Goal: Task Accomplishment & Management: Use online tool/utility

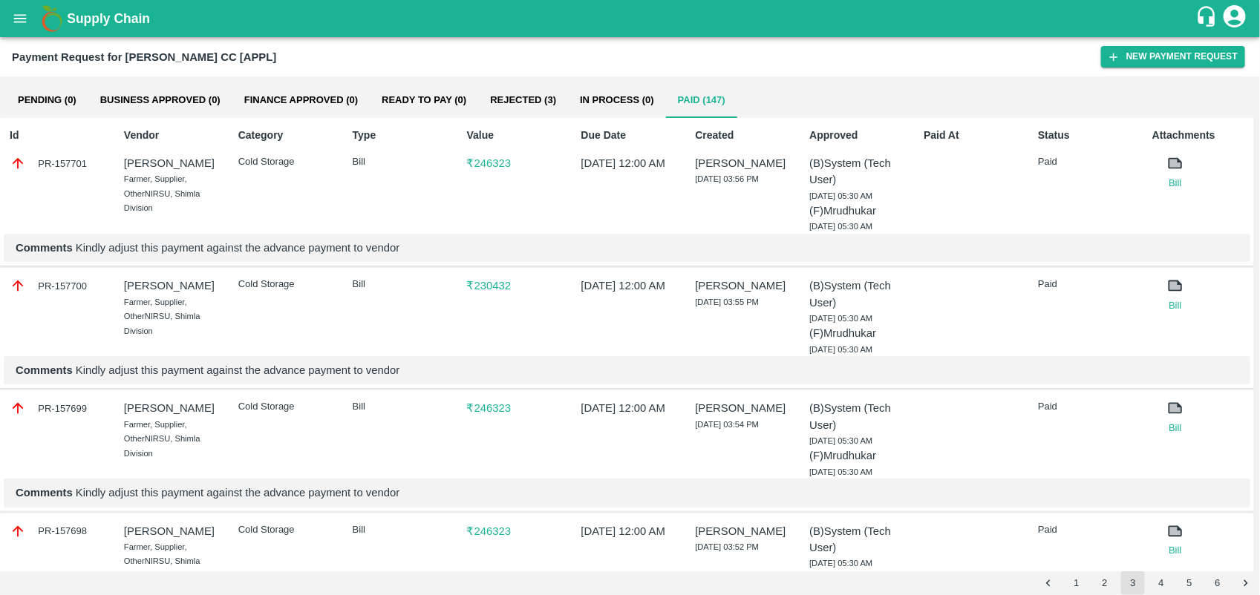
scroll to position [1003, 0]
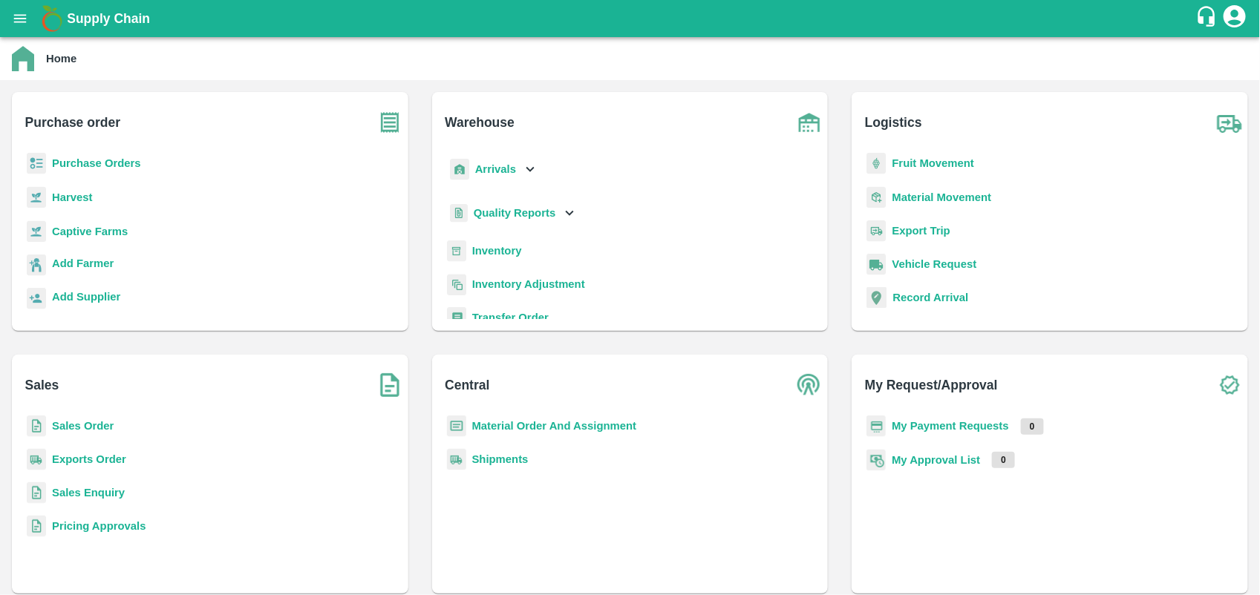
click at [120, 157] on b "Purchase Orders" at bounding box center [96, 163] width 89 height 12
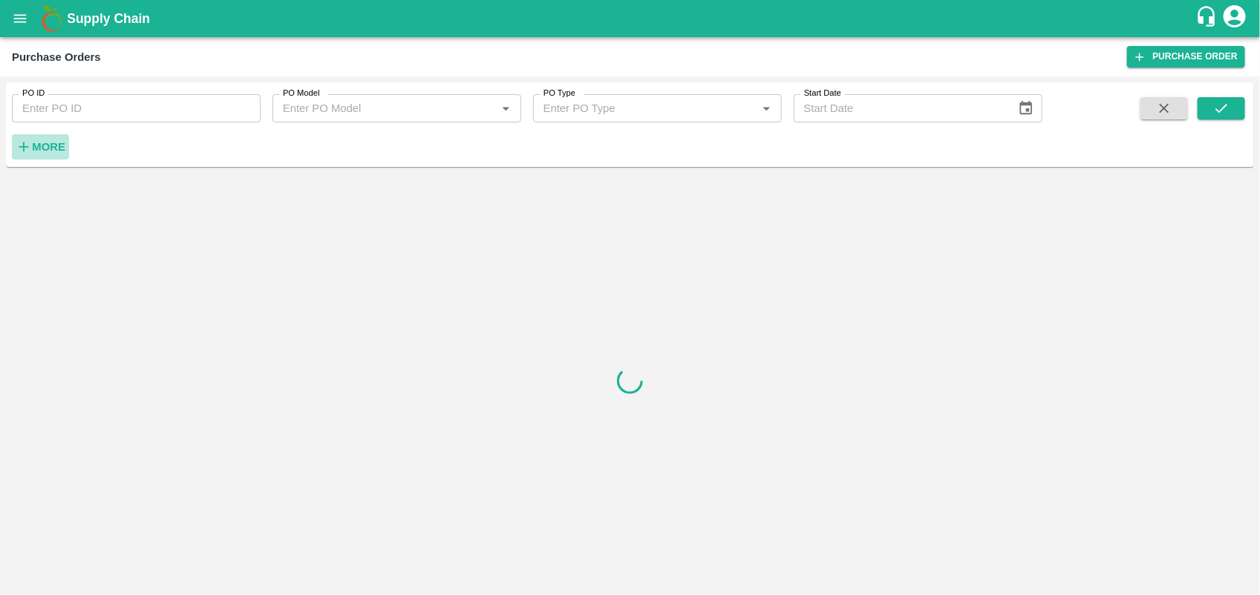
click at [62, 146] on strong "More" at bounding box center [48, 147] width 33 height 12
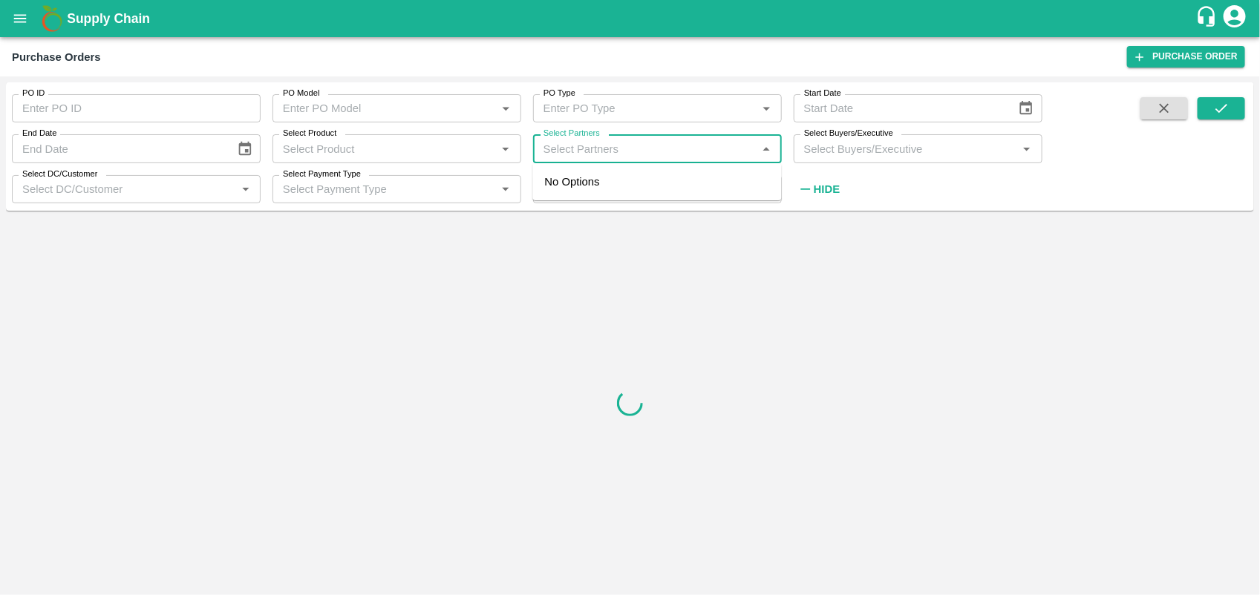
click at [635, 141] on input "Select Partners" at bounding box center [644, 148] width 215 height 19
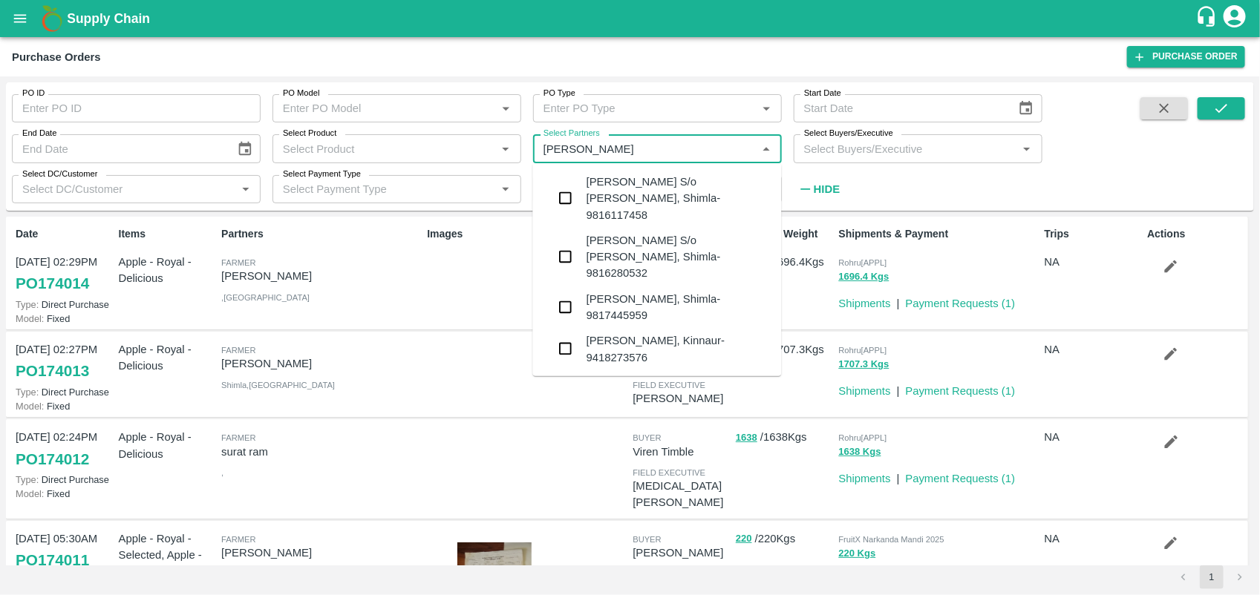
type input "HARDEV SINGH"
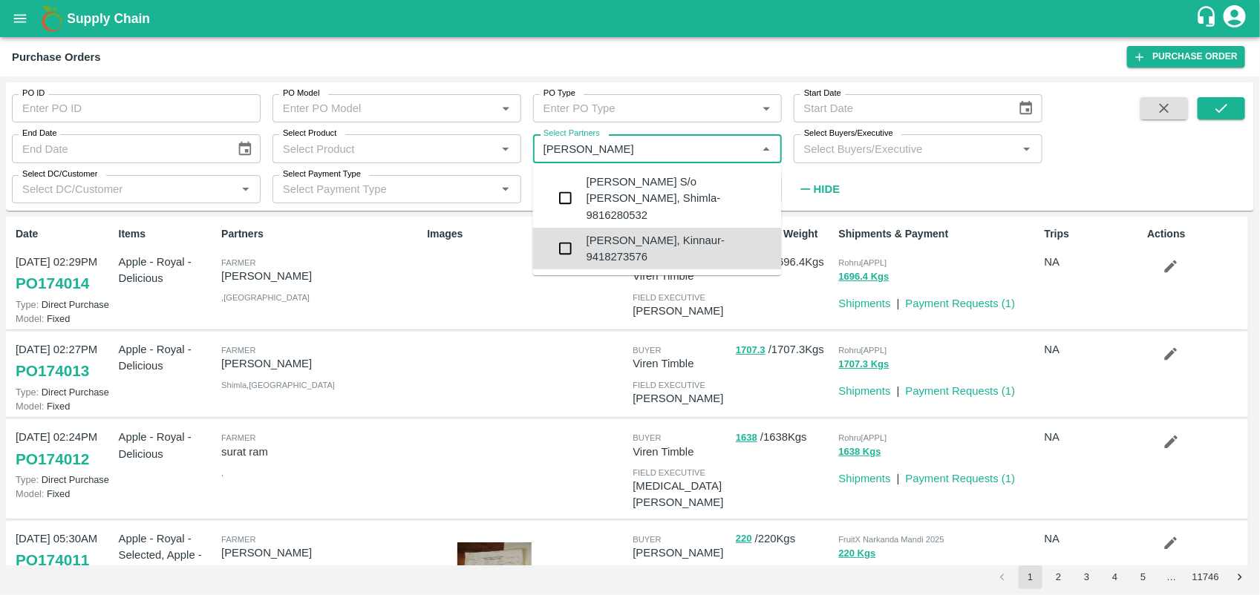
click at [628, 241] on div "Hardev singh negi-Tranda, Kinnaur-9418273576" at bounding box center [677, 248] width 183 height 33
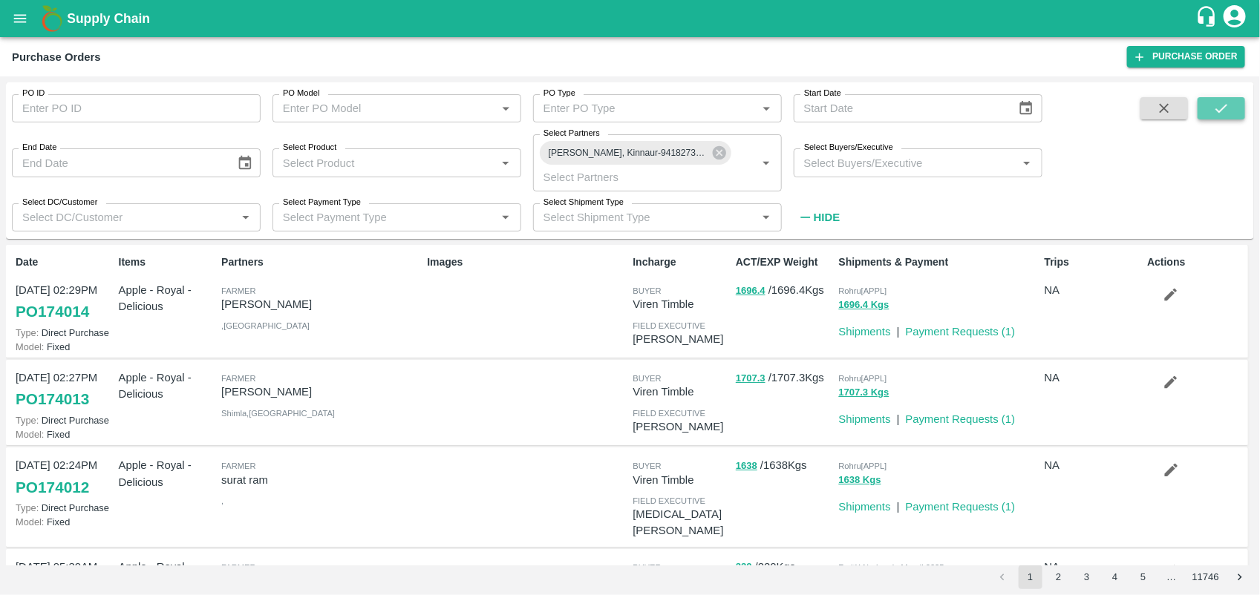
click at [1220, 109] on icon "submit" at bounding box center [1221, 108] width 16 height 16
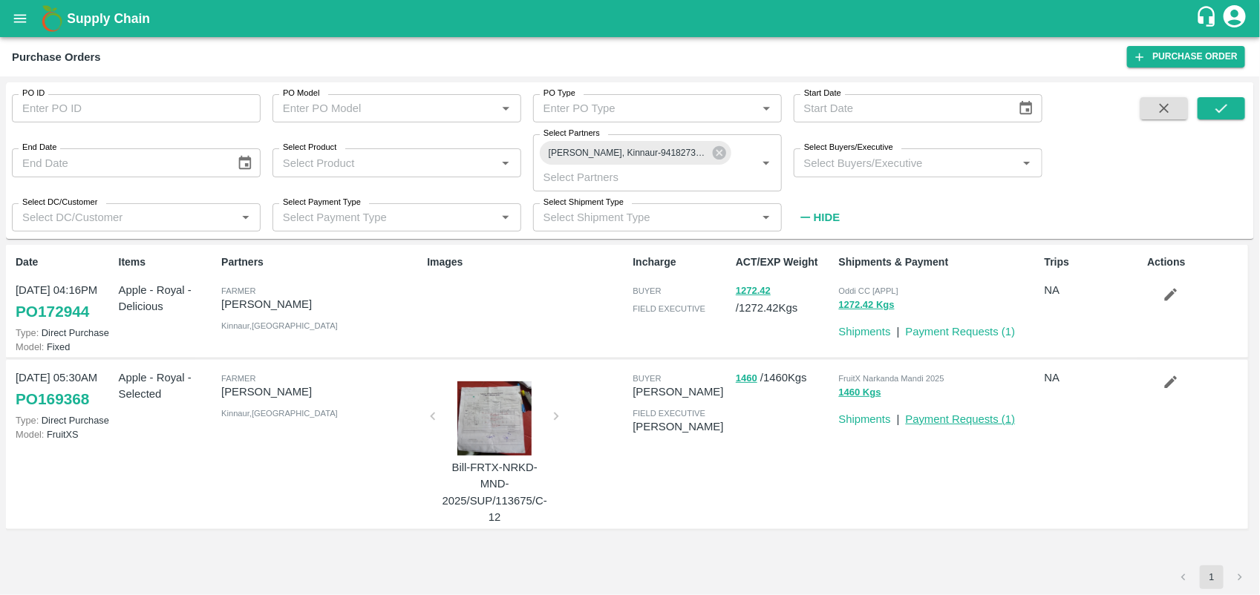
click at [963, 413] on link "Payment Requests ( 1 )" at bounding box center [961, 419] width 110 height 12
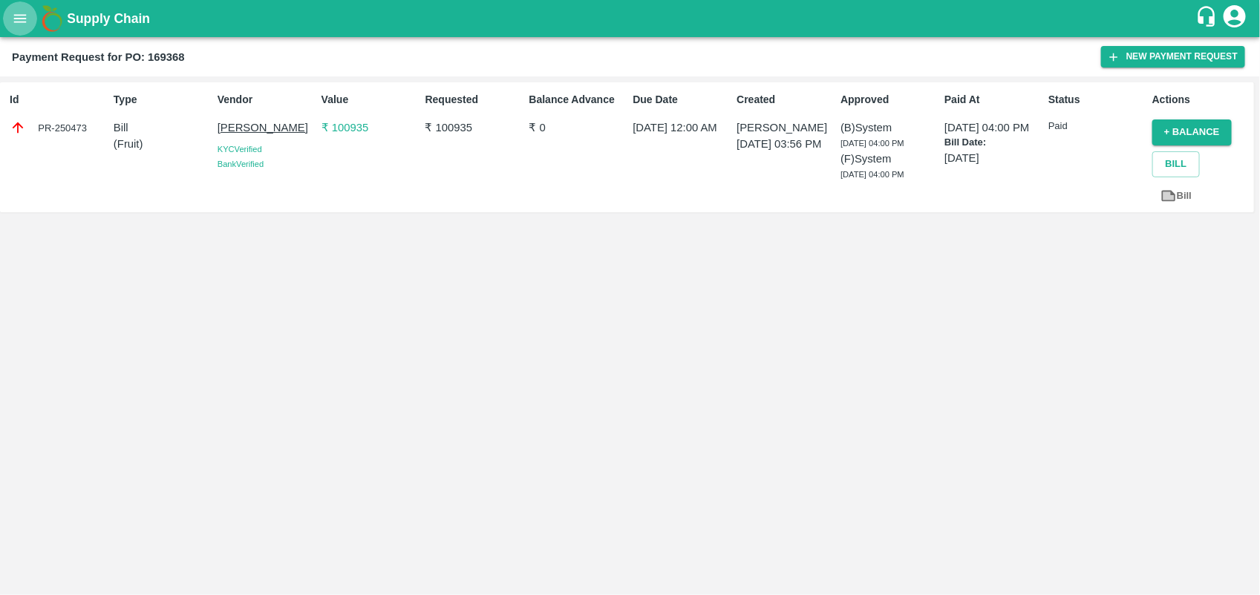
click at [26, 27] on button "open drawer" at bounding box center [20, 18] width 34 height 34
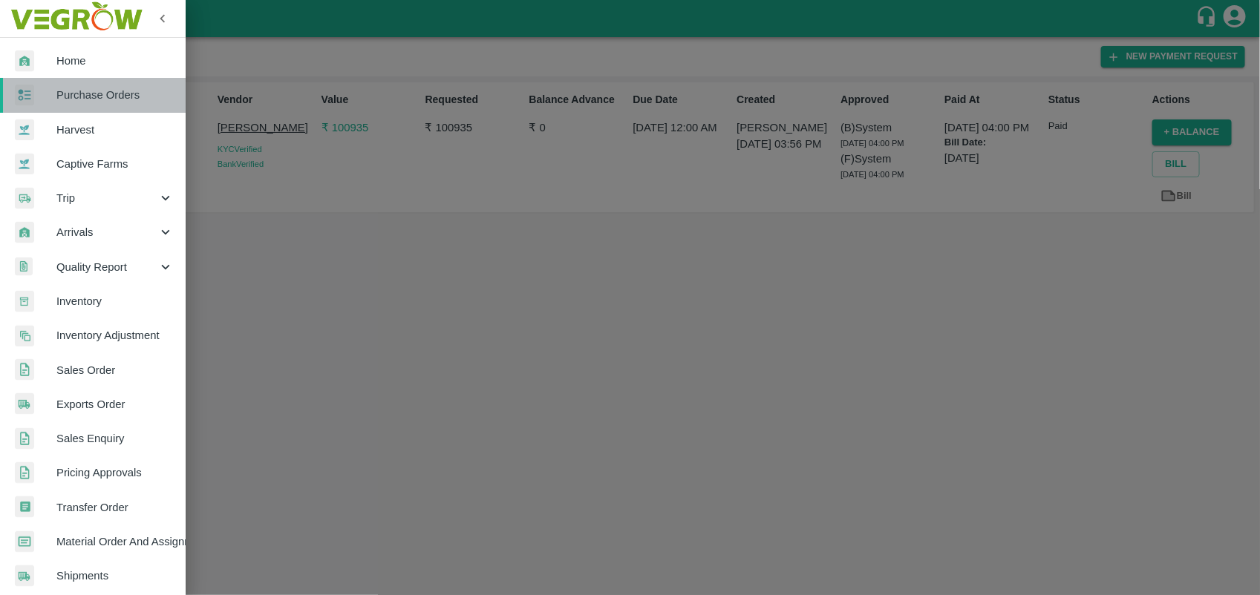
click at [130, 91] on span "Purchase Orders" at bounding box center [114, 95] width 117 height 16
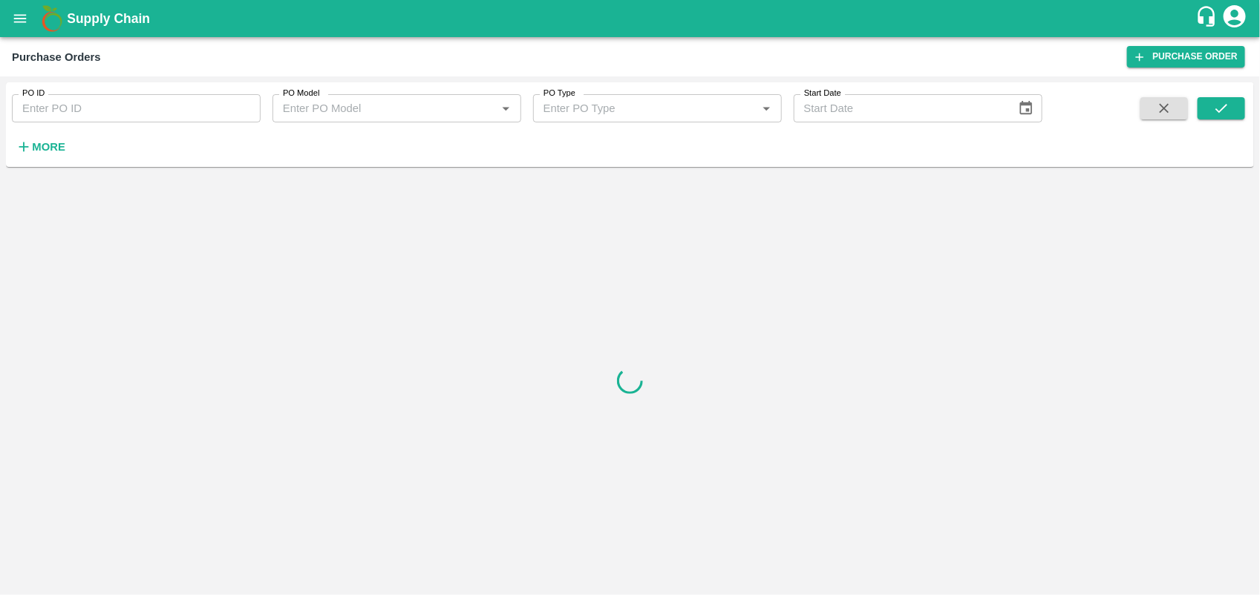
click at [38, 151] on strong "More" at bounding box center [48, 147] width 33 height 12
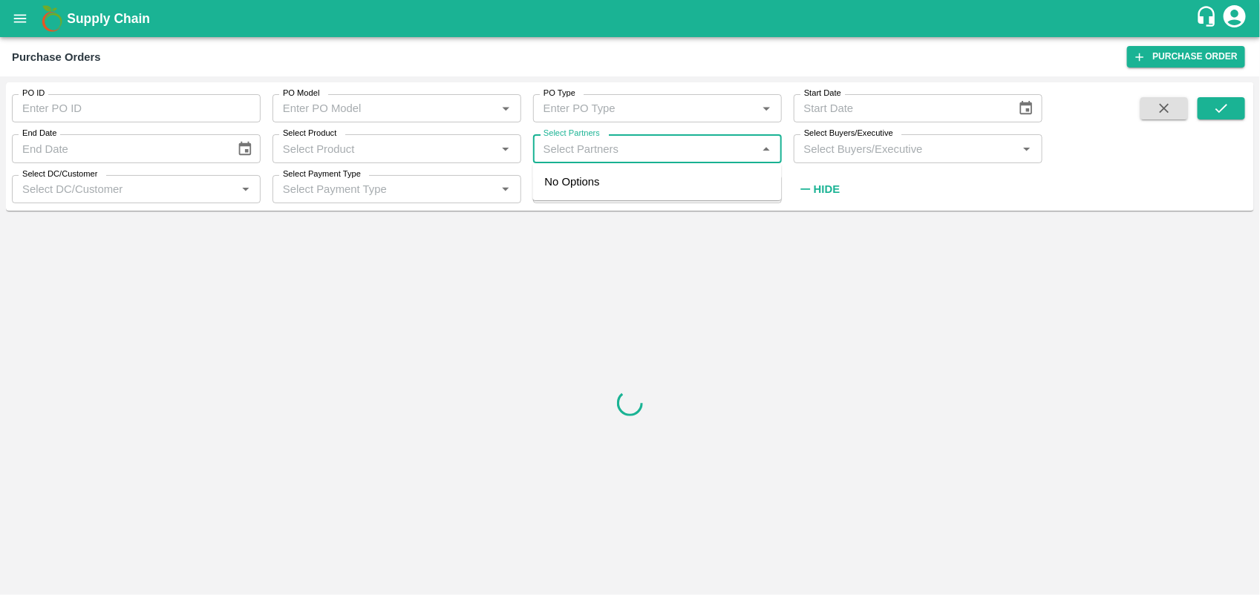
click at [581, 145] on input "Select Partners" at bounding box center [644, 148] width 215 height 19
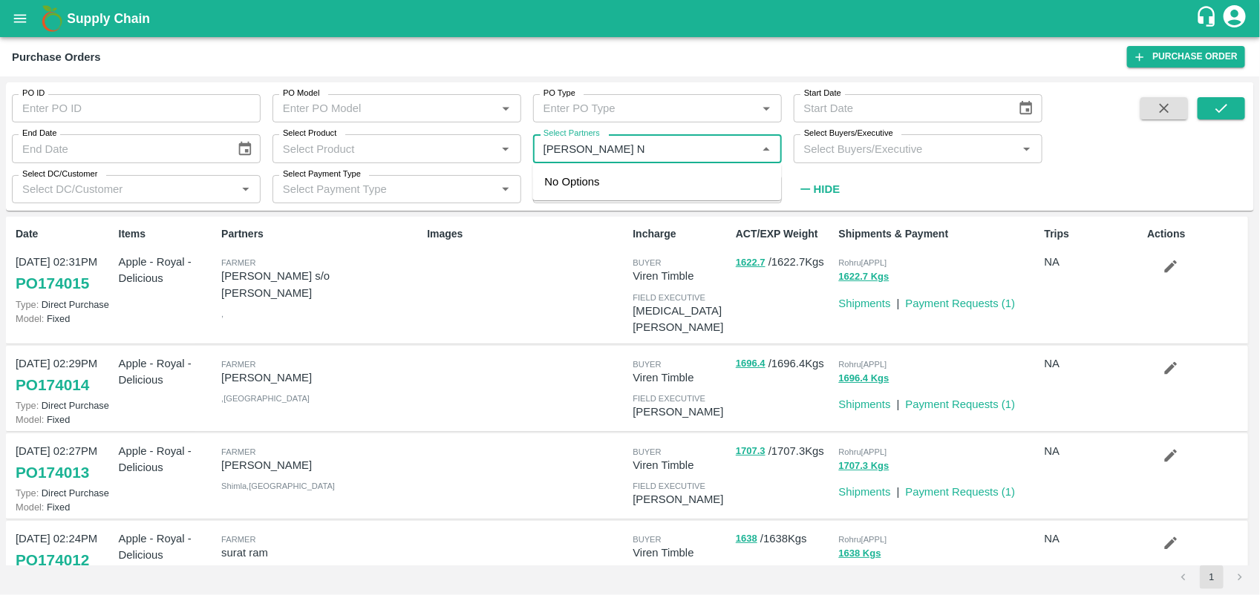
type input "HARDEV SINGH NE"
type input "\"
click at [632, 206] on div "Hardev singh negi-Tranda, Kinnaur-9418273576" at bounding box center [677, 190] width 183 height 33
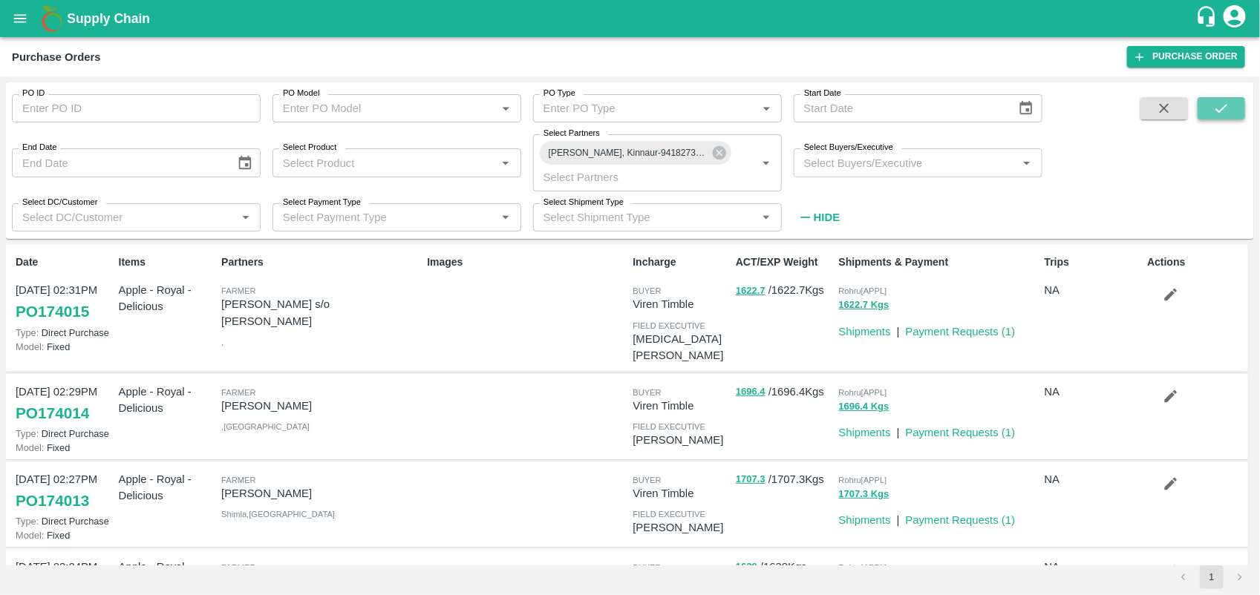
click at [1228, 108] on icon "submit" at bounding box center [1221, 108] width 16 height 16
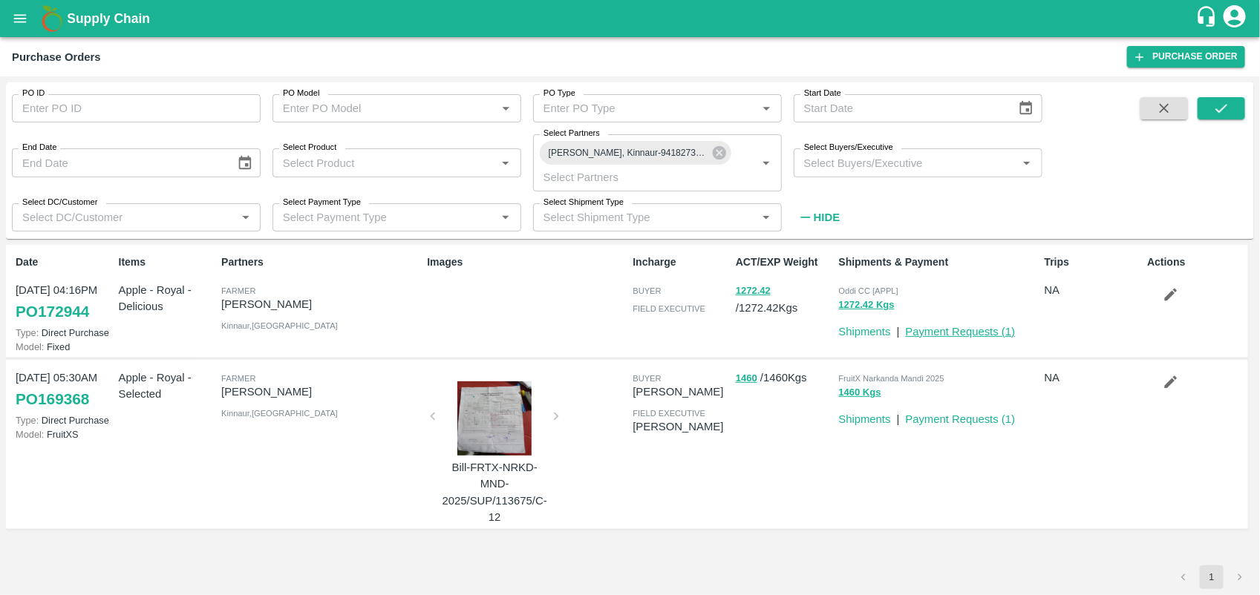
click at [987, 326] on link "Payment Requests ( 1 )" at bounding box center [961, 332] width 110 height 12
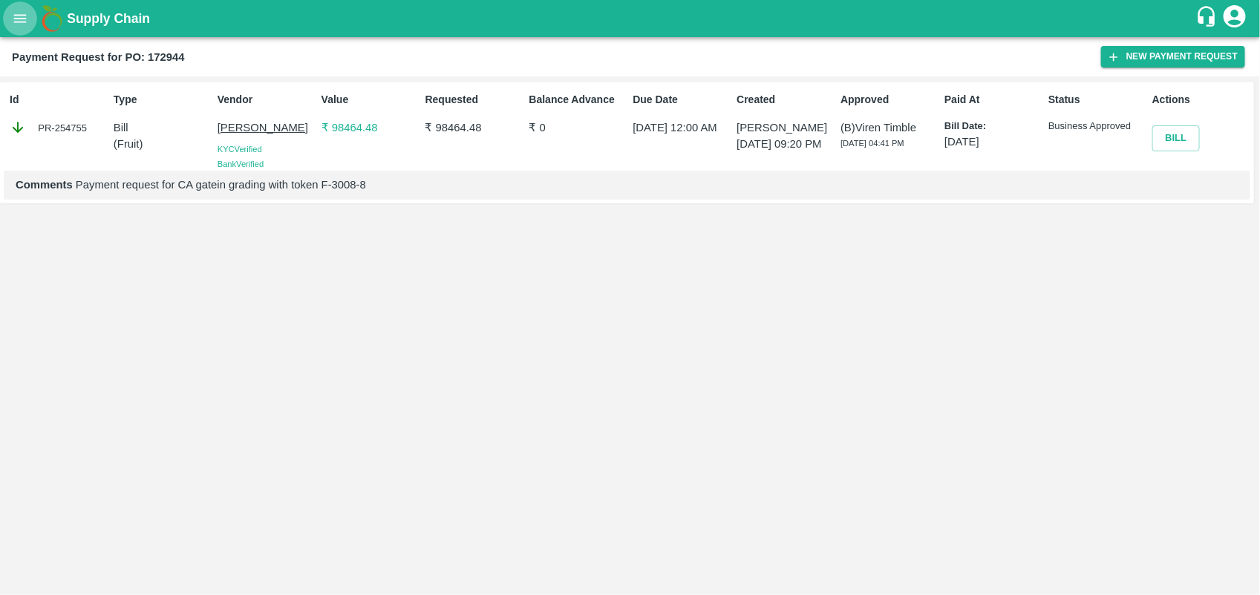
click at [17, 20] on icon "open drawer" at bounding box center [20, 18] width 16 height 16
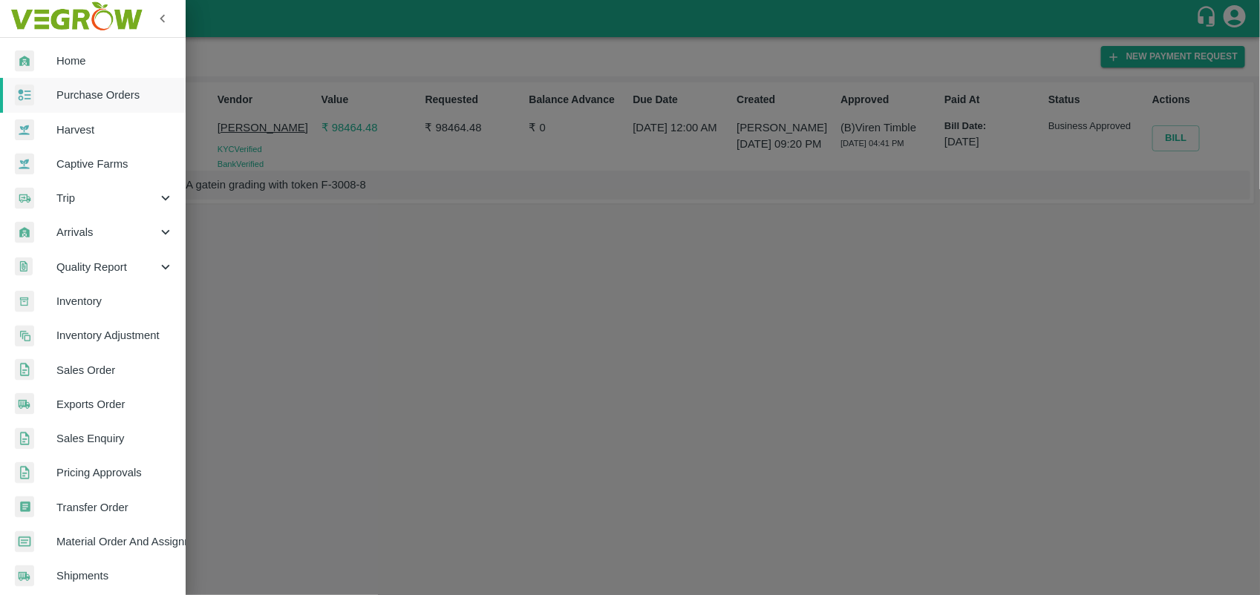
click at [127, 104] on link "Purchase Orders" at bounding box center [93, 95] width 186 height 34
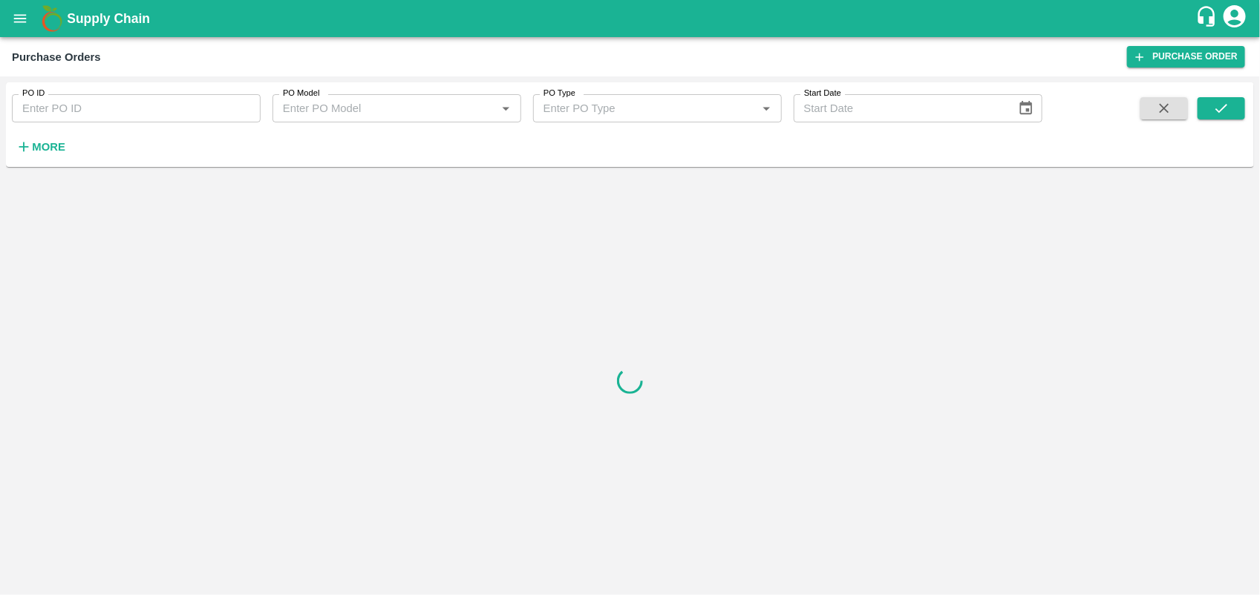
click at [53, 147] on strong "More" at bounding box center [48, 147] width 33 height 12
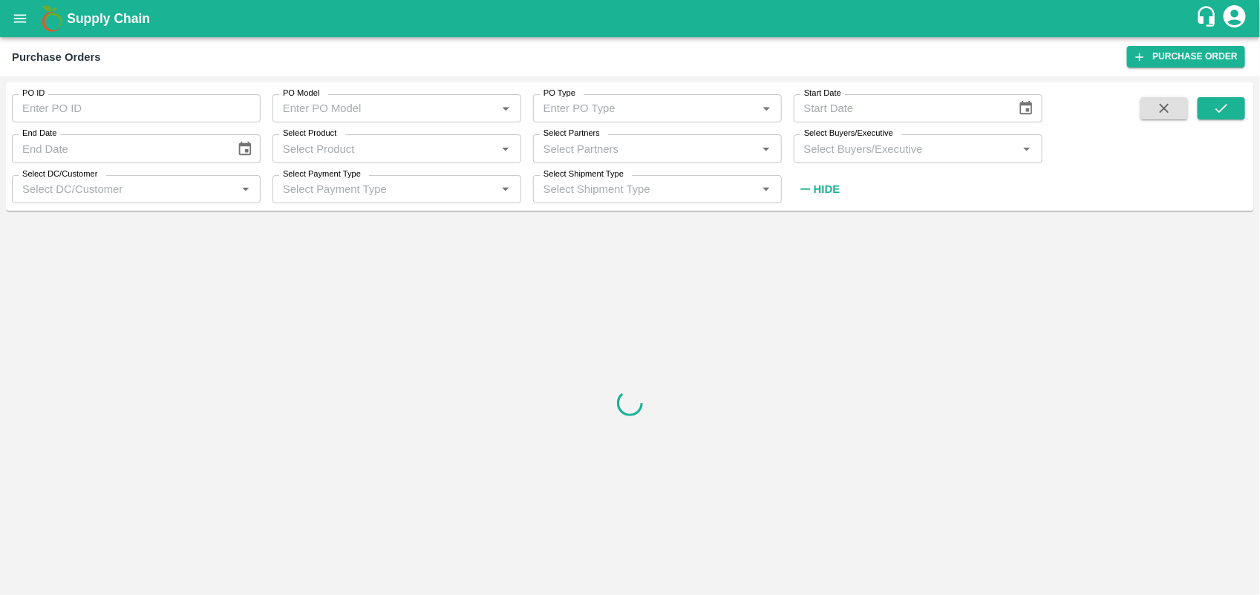
click at [618, 156] on input "Select Partners" at bounding box center [644, 148] width 215 height 19
type input "PRI"
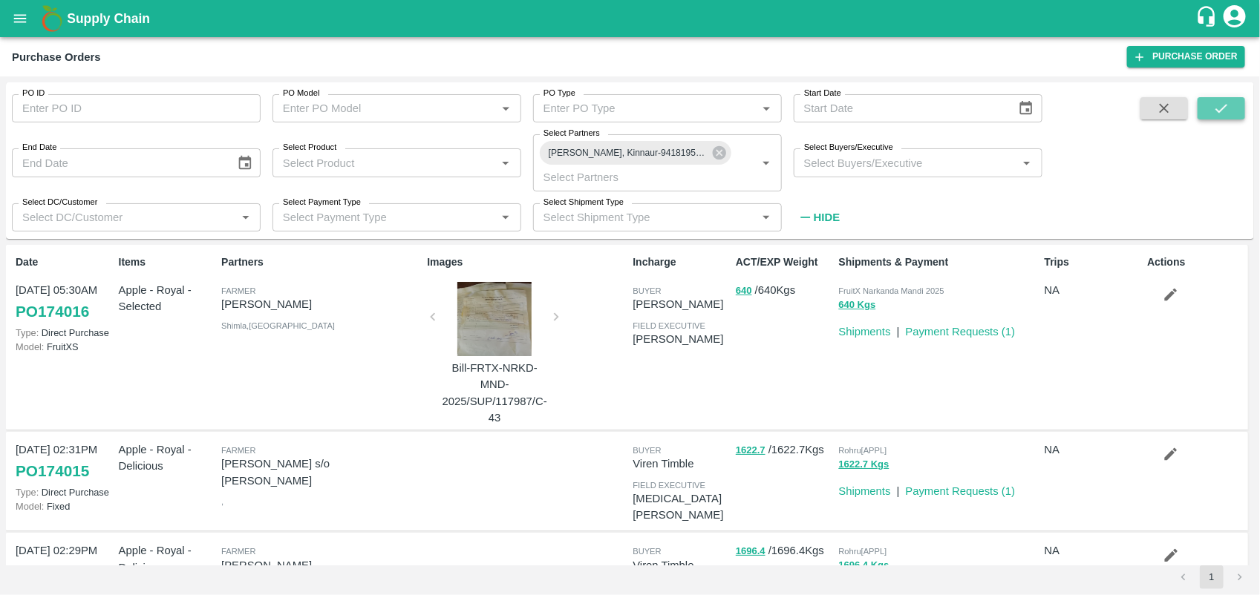
click at [1220, 106] on icon "submit" at bounding box center [1221, 108] width 16 height 16
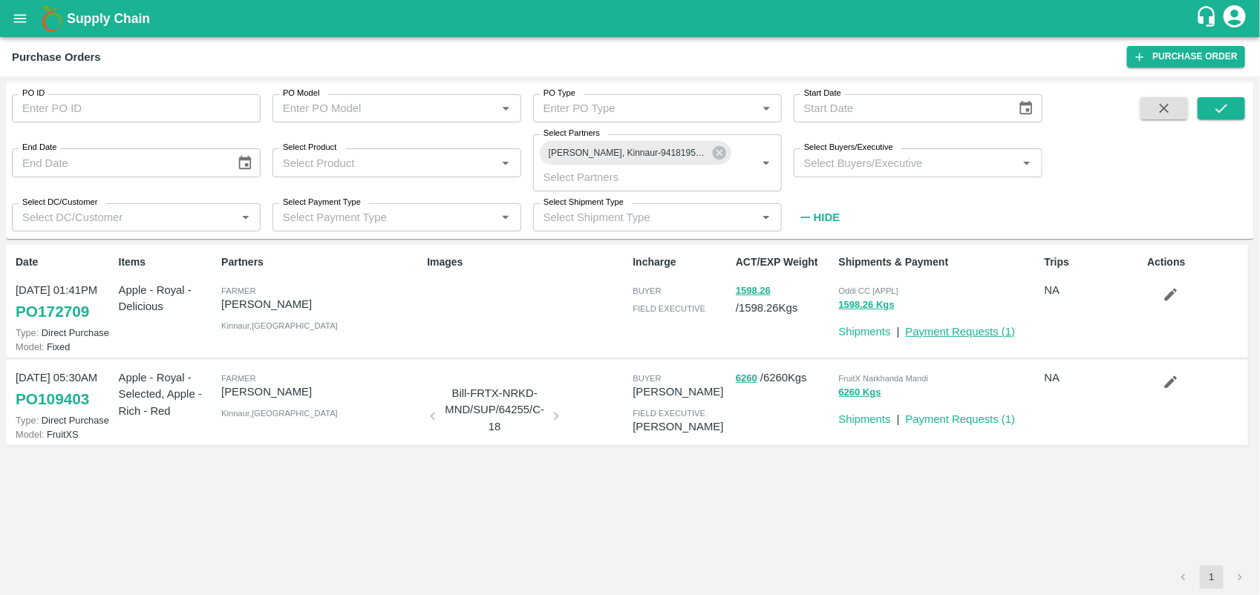
click at [969, 327] on link "Payment Requests ( 1 )" at bounding box center [961, 332] width 110 height 12
